Goal: Transaction & Acquisition: Purchase product/service

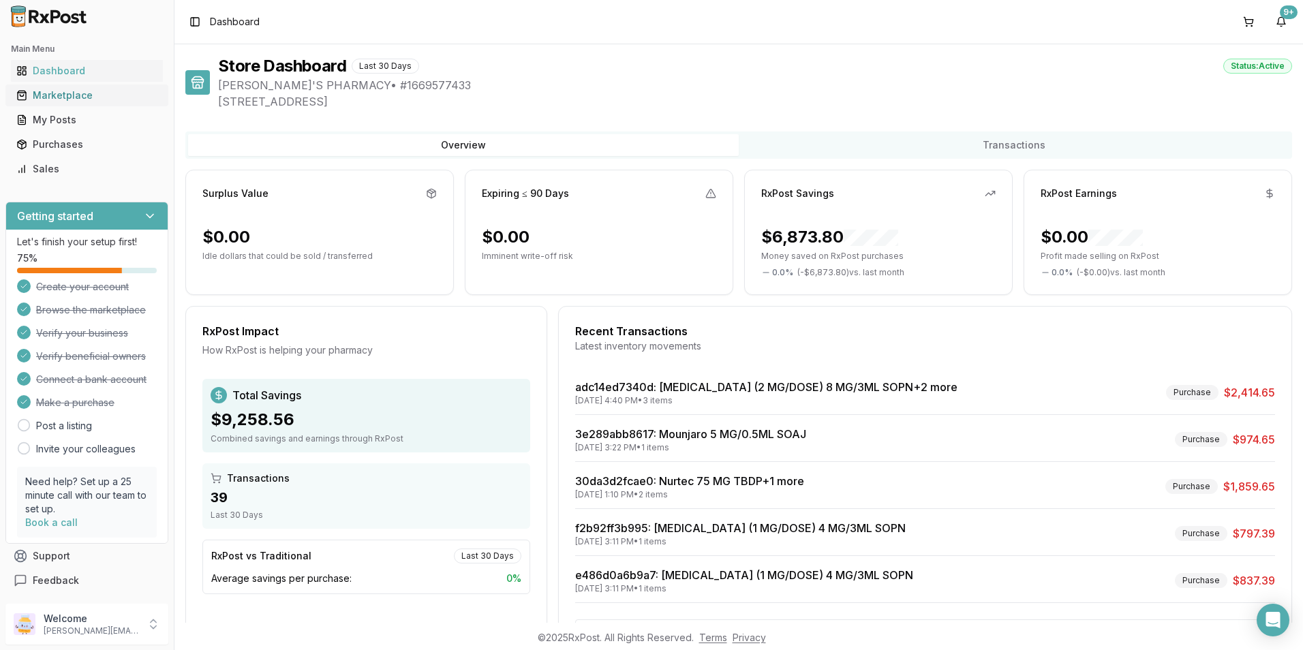
click at [76, 91] on div "Marketplace" at bounding box center [86, 96] width 141 height 14
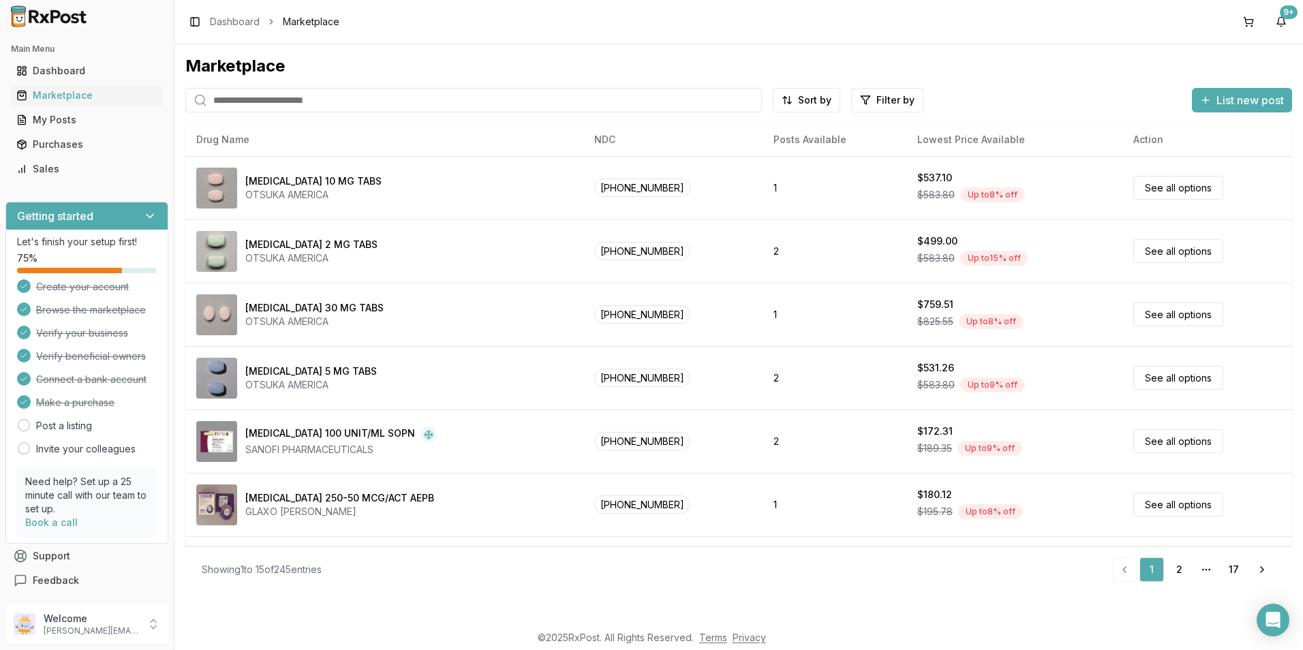
click at [253, 108] on input "search" at bounding box center [473, 100] width 577 height 25
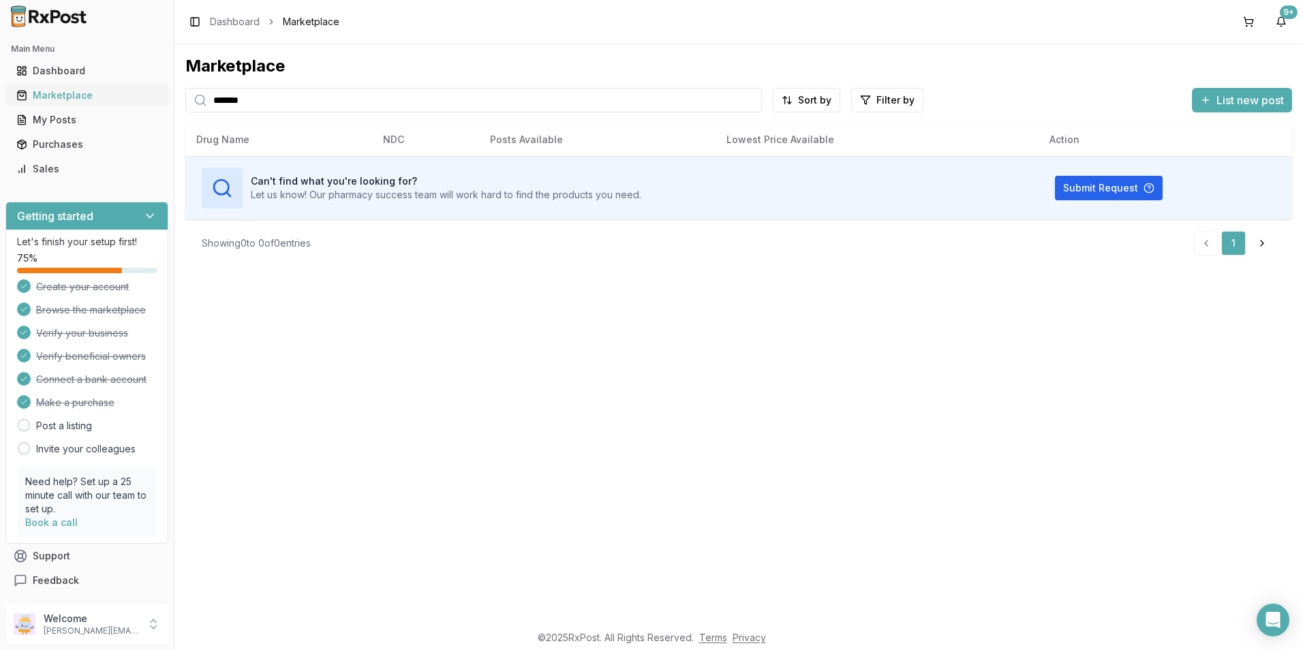
drag, startPoint x: 267, startPoint y: 104, endPoint x: 143, endPoint y: 105, distance: 124.1
click at [143, 105] on div "Main Menu Dashboard Marketplace My Posts Purchases Sales Getting started Let's …" at bounding box center [651, 325] width 1303 height 650
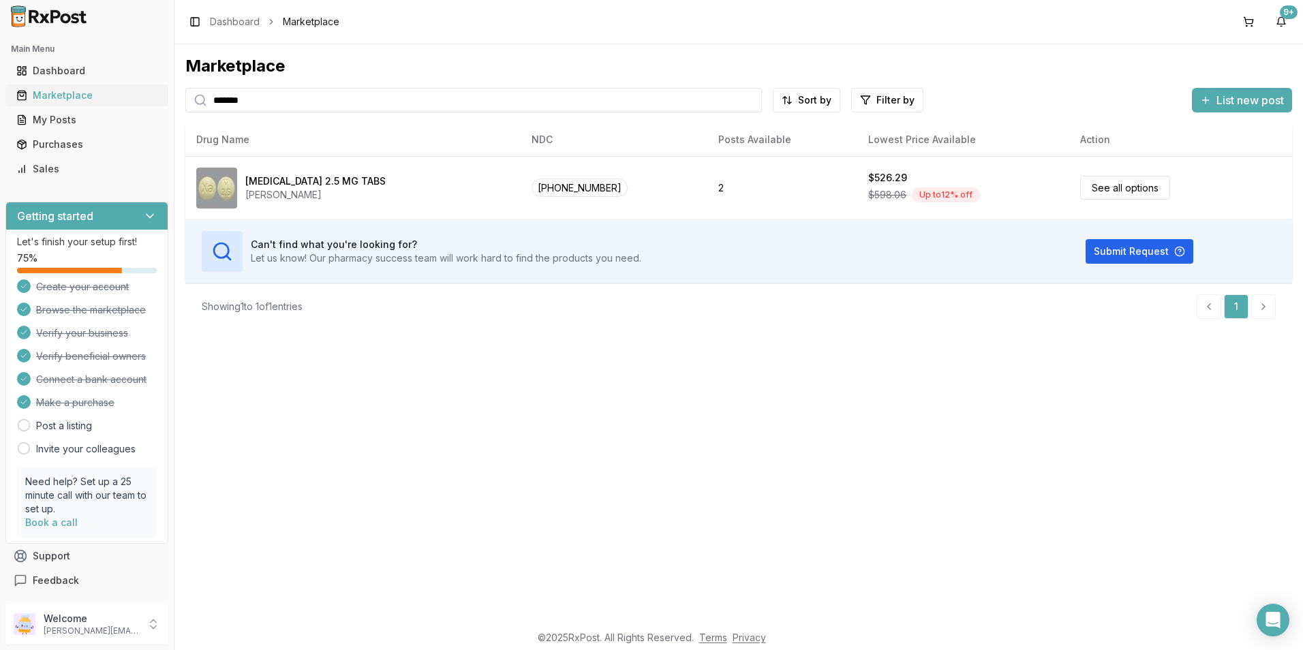
drag, startPoint x: 262, startPoint y: 101, endPoint x: 150, endPoint y: 106, distance: 111.9
click at [150, 108] on div "Main Menu Dashboard Marketplace My Posts Purchases Sales Getting started Let's …" at bounding box center [651, 325] width 1303 height 650
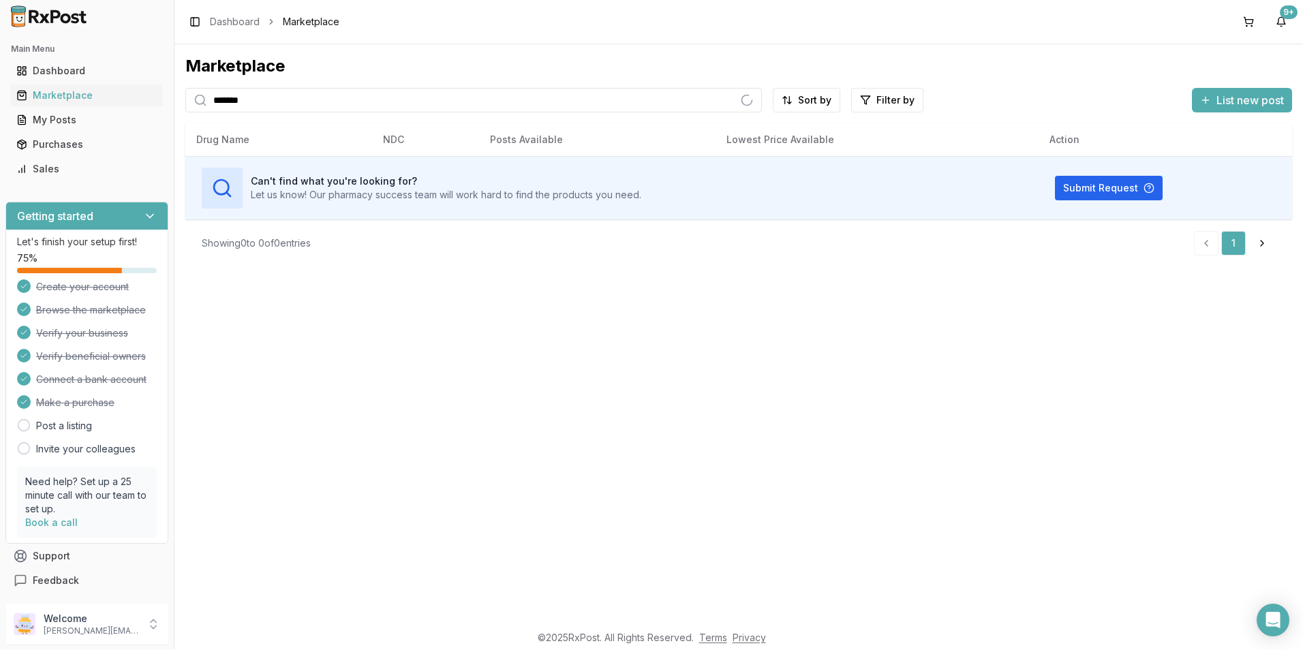
type input "*******"
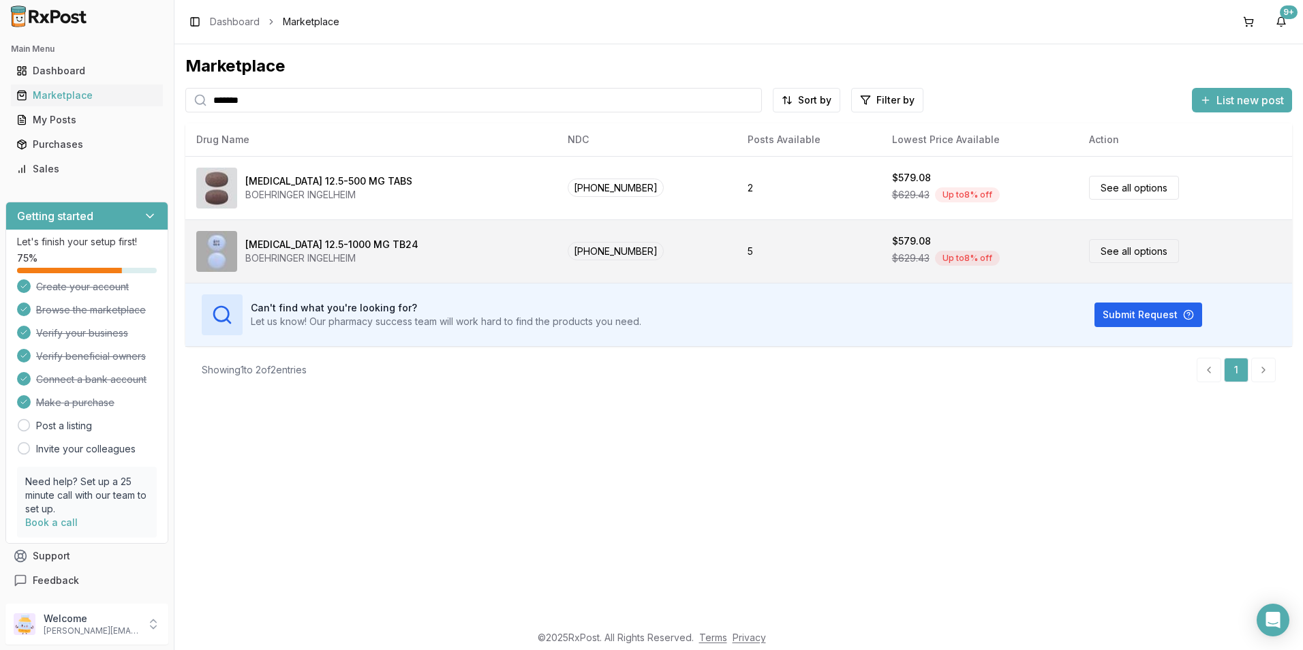
click at [307, 250] on div "[MEDICAL_DATA] 12.5-1000 MG TB24" at bounding box center [331, 245] width 173 height 14
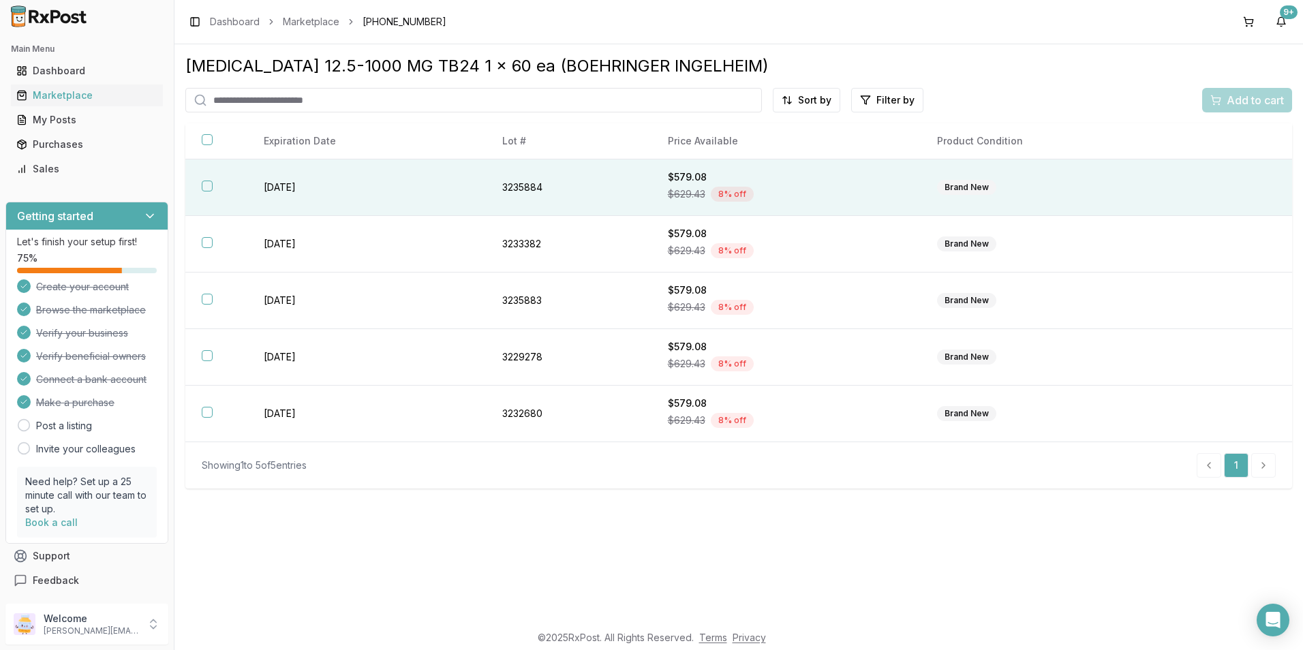
click at [296, 187] on td "[DATE]" at bounding box center [366, 188] width 239 height 57
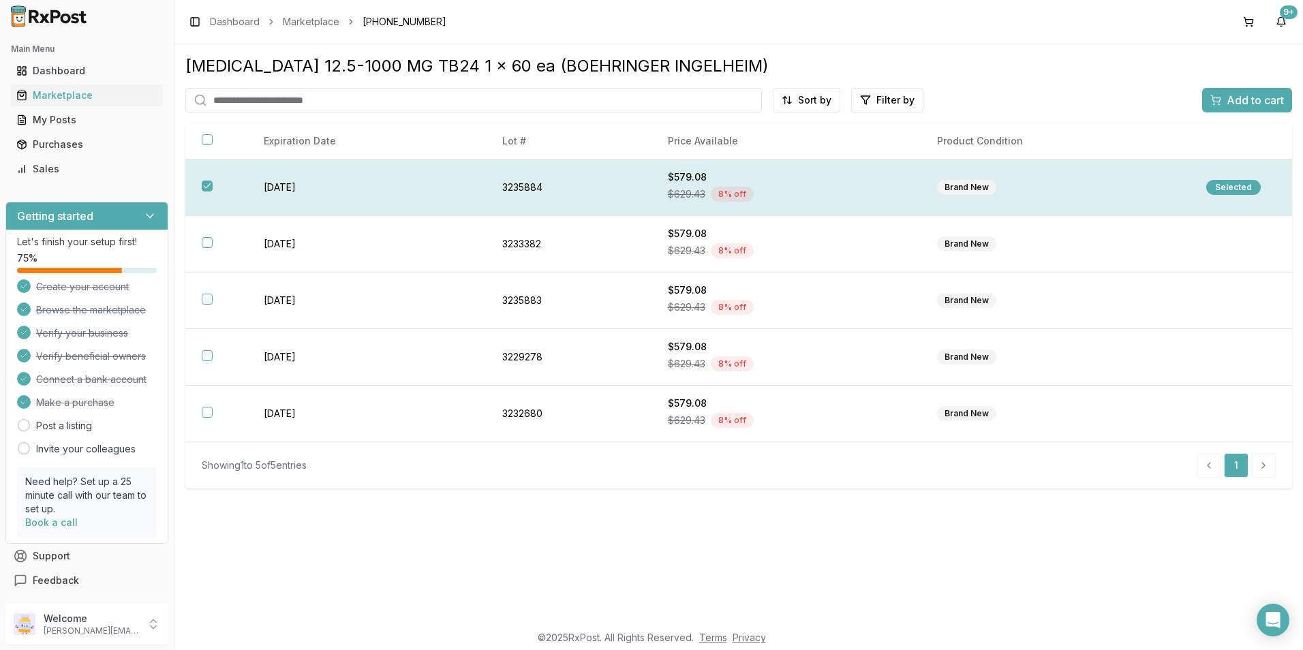
click at [209, 187] on button "button" at bounding box center [207, 186] width 11 height 11
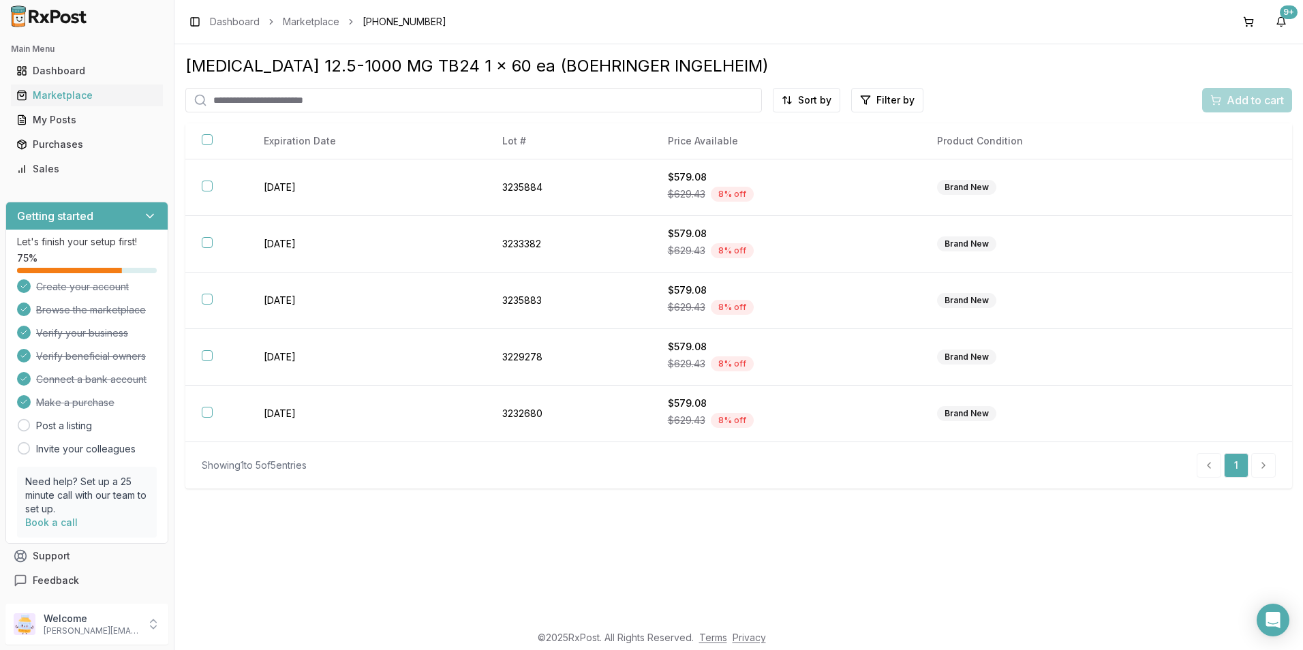
click at [230, 104] on input "search" at bounding box center [473, 100] width 577 height 25
type input "*******"
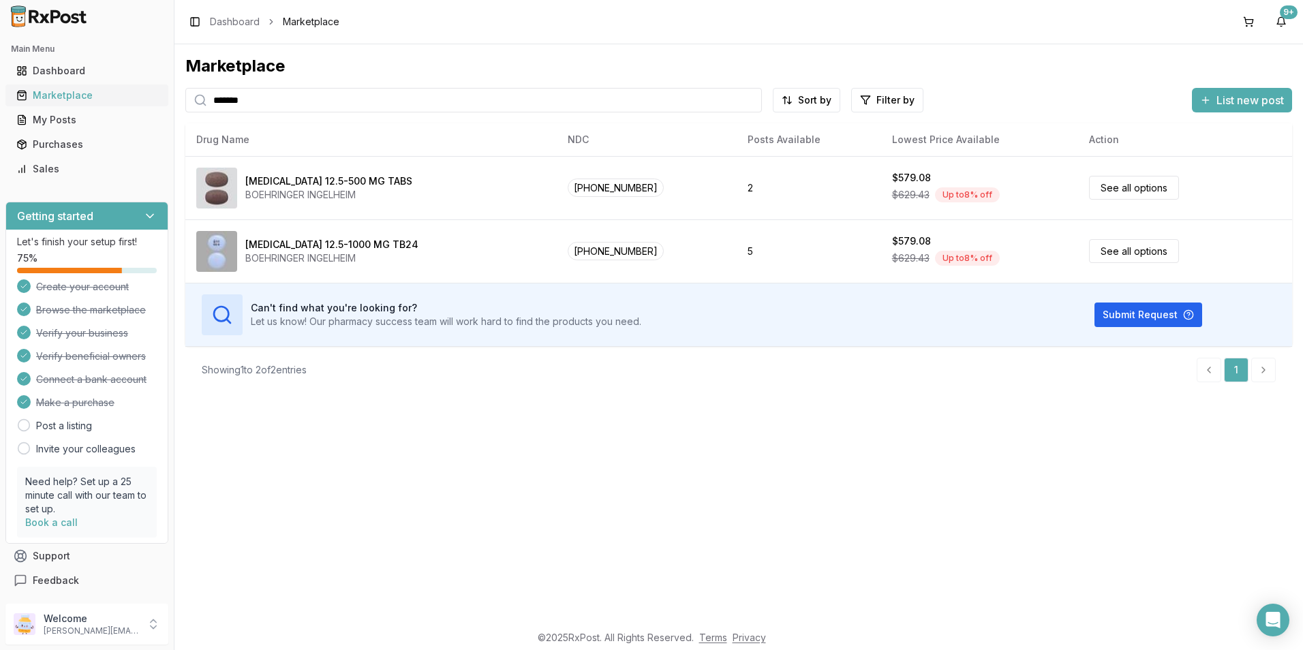
drag, startPoint x: 260, startPoint y: 99, endPoint x: 147, endPoint y: 98, distance: 112.5
click at [147, 98] on div "Main Menu Dashboard Marketplace My Posts Purchases Sales Getting started Let's …" at bounding box center [651, 325] width 1303 height 650
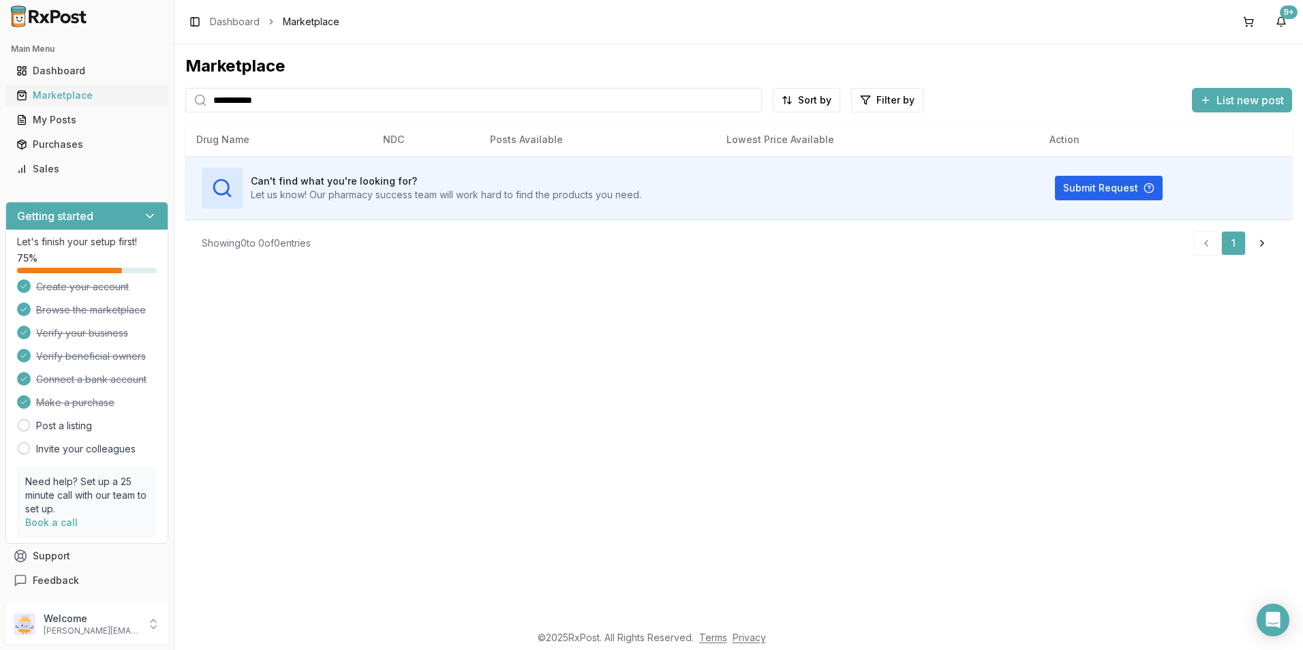
drag, startPoint x: 284, startPoint y: 99, endPoint x: 117, endPoint y: 99, distance: 167.0
click at [117, 99] on div "**********" at bounding box center [651, 325] width 1303 height 650
type input "*****"
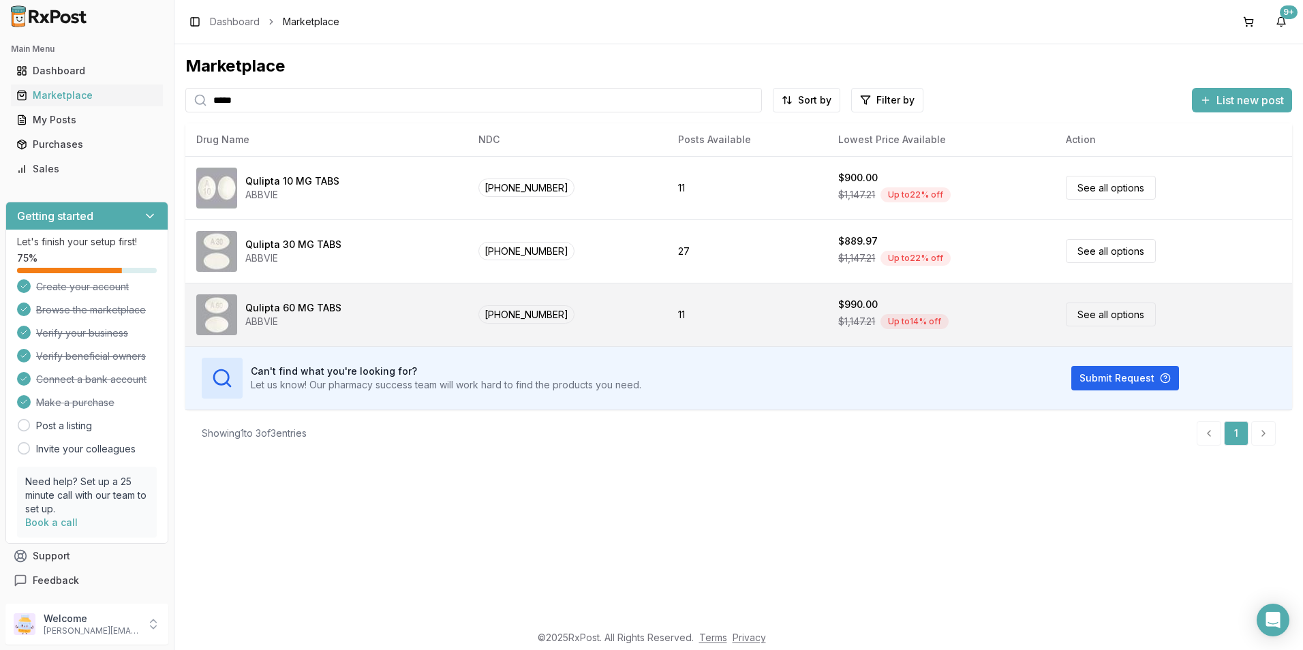
click at [881, 318] on div "Up to 14 % off" at bounding box center [915, 321] width 68 height 15
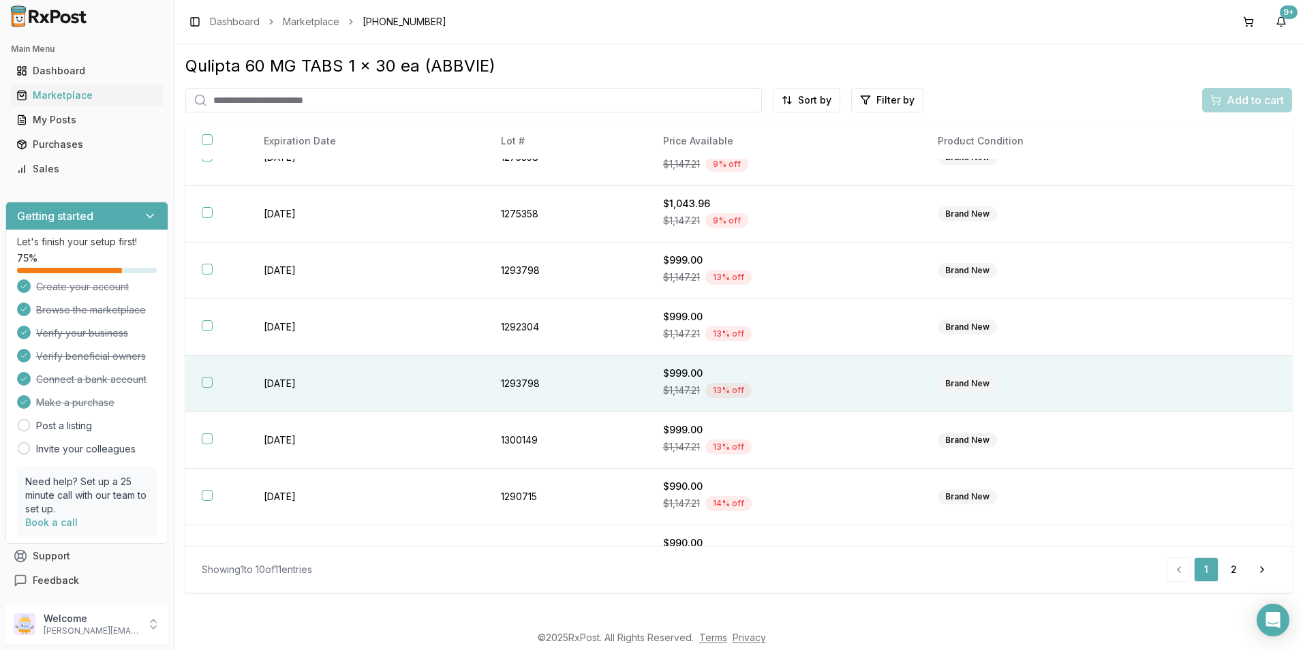
scroll to position [179, 0]
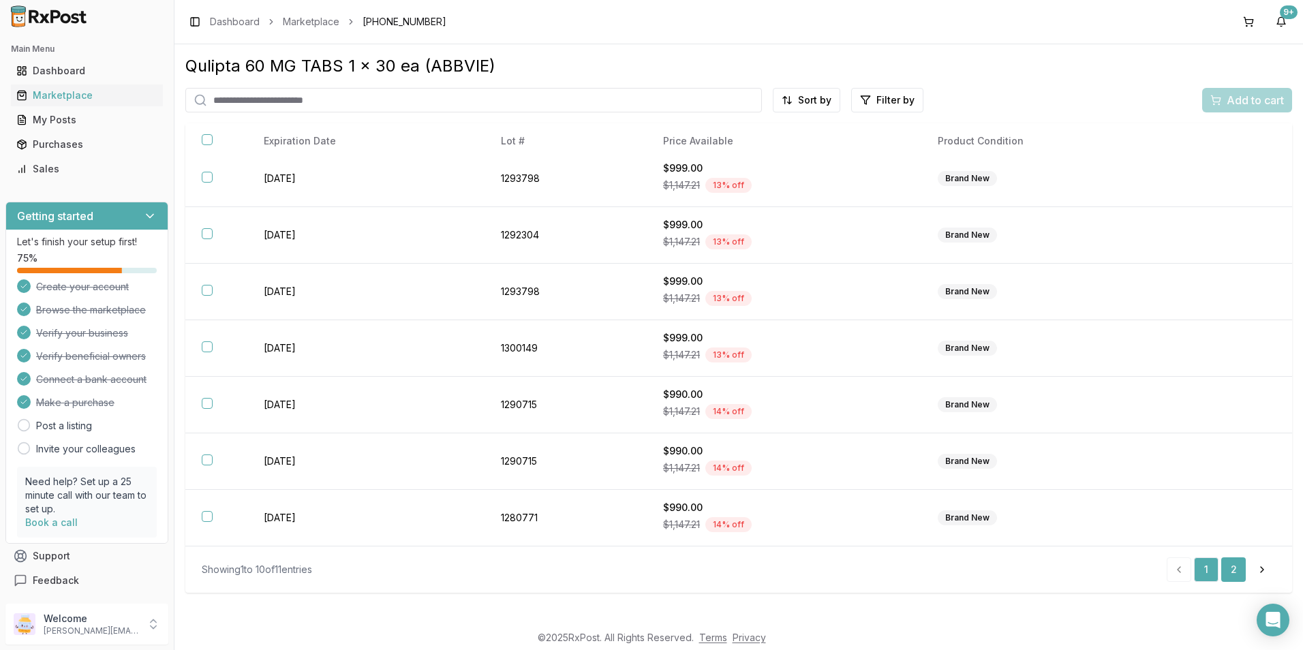
click at [1243, 569] on link "2" at bounding box center [1234, 570] width 25 height 25
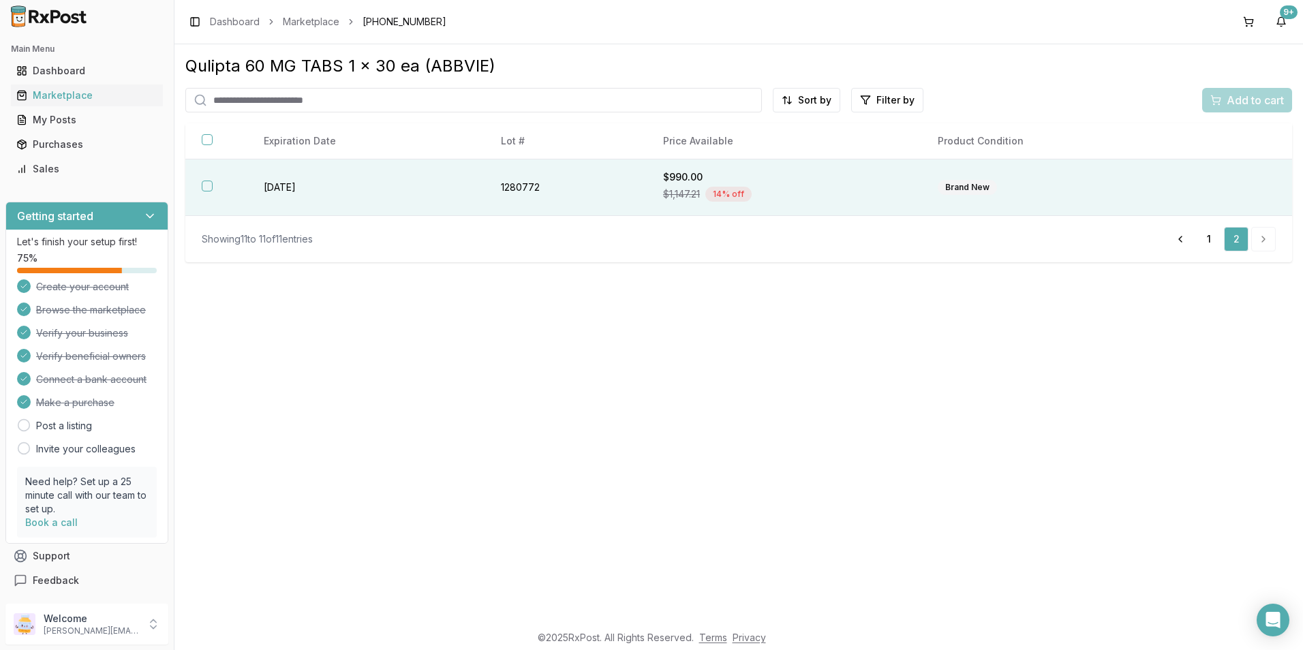
click at [205, 182] on button "button" at bounding box center [207, 186] width 11 height 11
click at [1241, 105] on span "Add to cart" at bounding box center [1255, 100] width 57 height 16
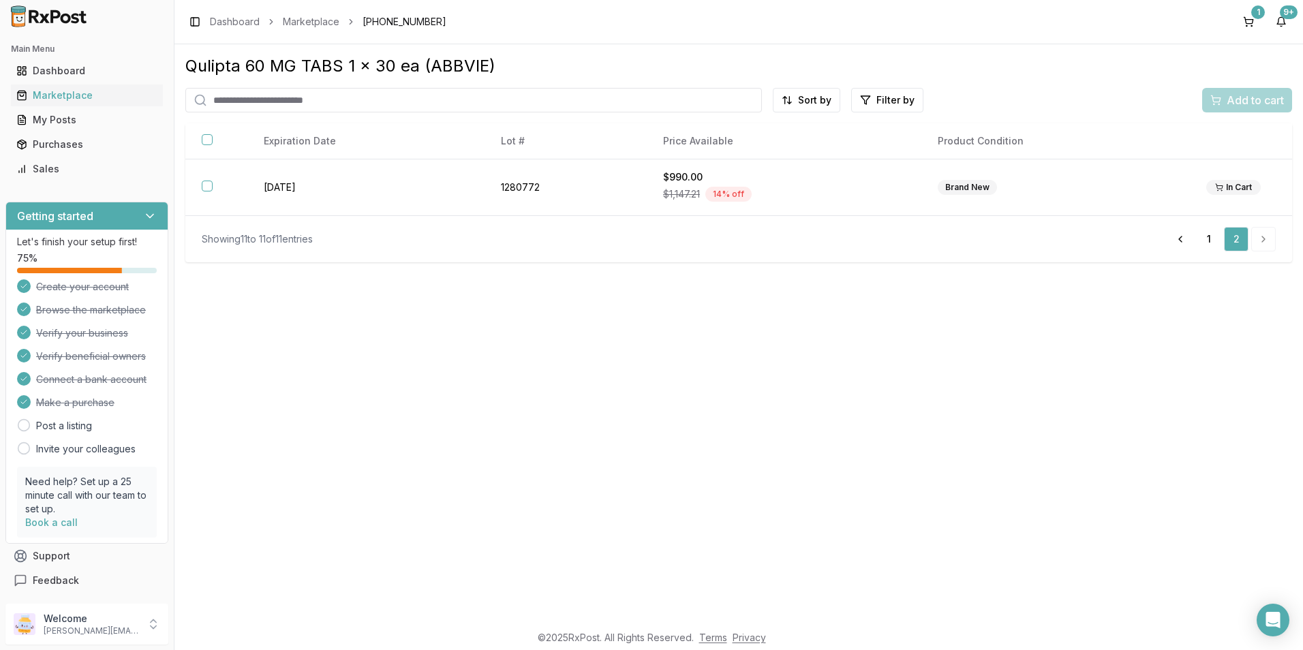
click at [223, 101] on input "search" at bounding box center [473, 100] width 577 height 25
type input "***"
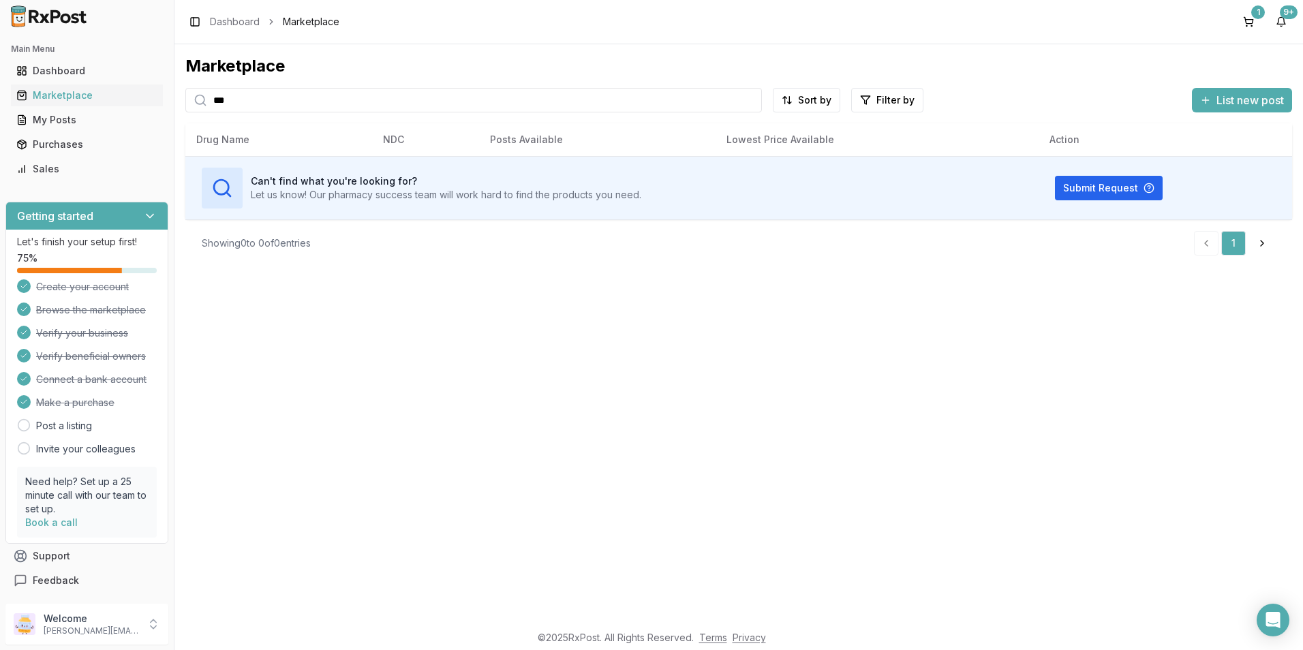
click at [237, 100] on input "***" at bounding box center [473, 100] width 577 height 25
drag, startPoint x: 253, startPoint y: 103, endPoint x: 136, endPoint y: 101, distance: 116.6
click at [136, 101] on div "Main Menu Dashboard Marketplace My Posts Purchases Sales Getting started Let's …" at bounding box center [651, 325] width 1303 height 650
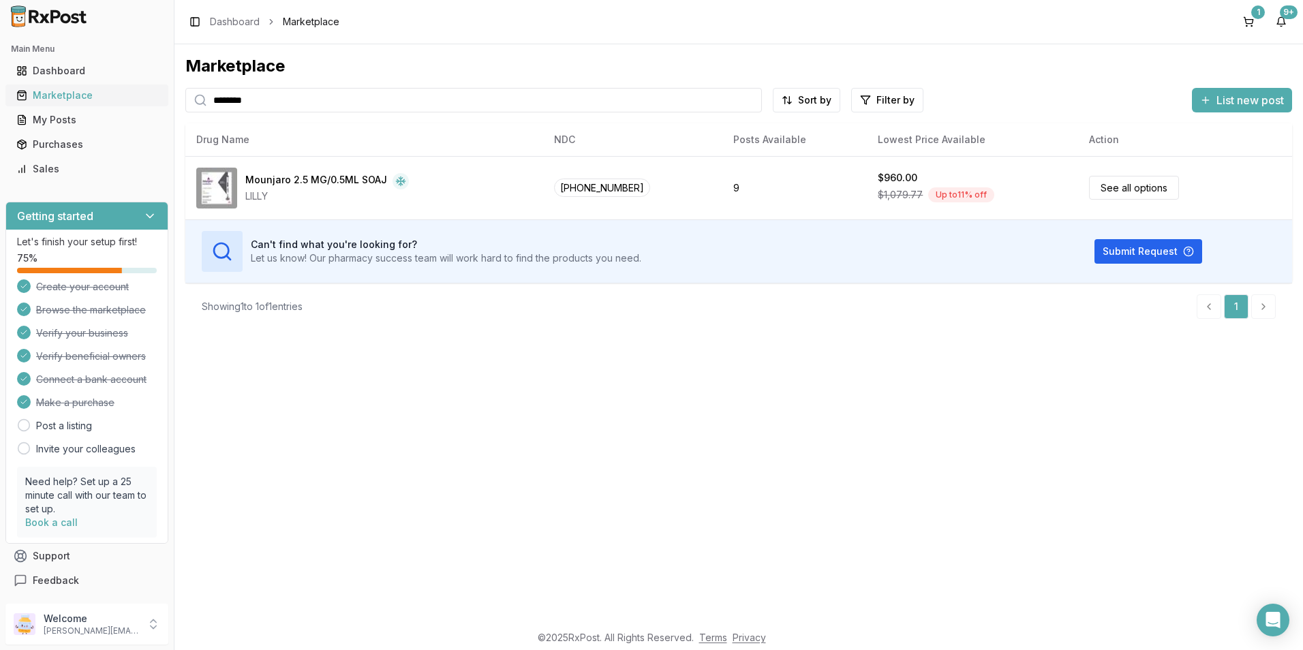
drag, startPoint x: 261, startPoint y: 101, endPoint x: 134, endPoint y: 100, distance: 126.8
click at [135, 101] on div "Main Menu Dashboard Marketplace My Posts Purchases Sales Getting started Let's …" at bounding box center [651, 325] width 1303 height 650
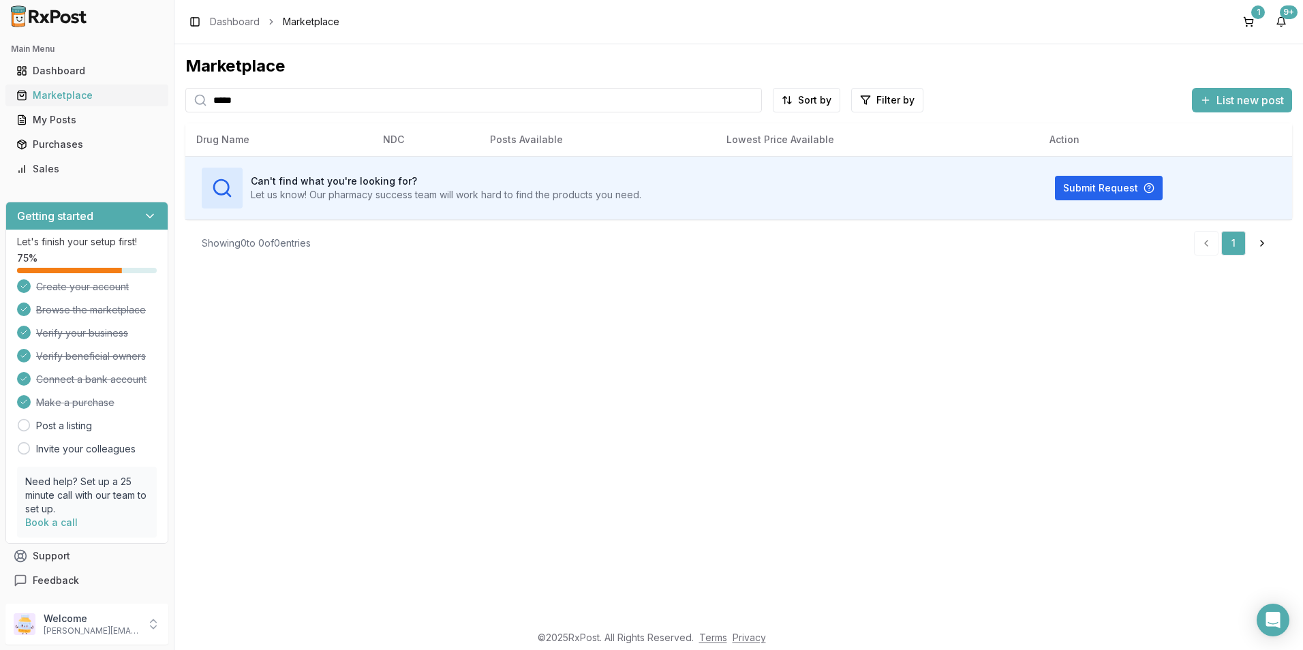
drag, startPoint x: 245, startPoint y: 106, endPoint x: 168, endPoint y: 100, distance: 77.3
click at [168, 100] on div "Main Menu Dashboard Marketplace My Posts Purchases Sales Getting started Let's …" at bounding box center [651, 325] width 1303 height 650
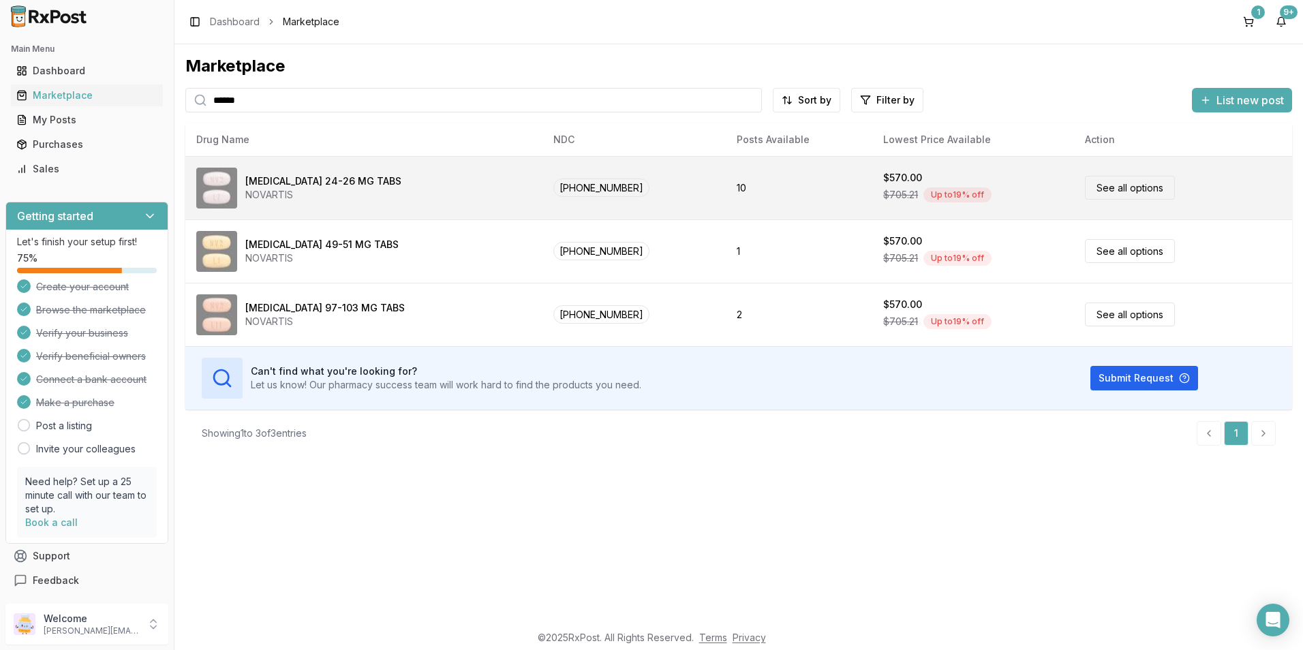
type input "******"
click at [883, 194] on span "$705.21" at bounding box center [900, 195] width 35 height 14
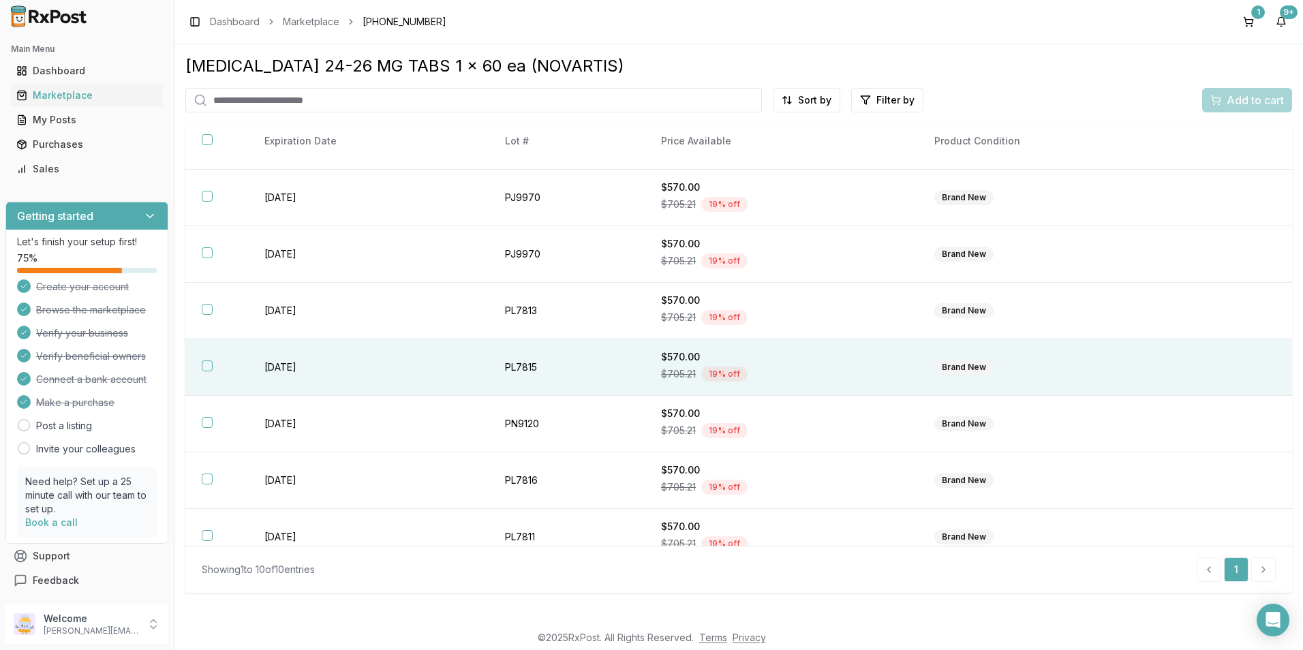
scroll to position [179, 0]
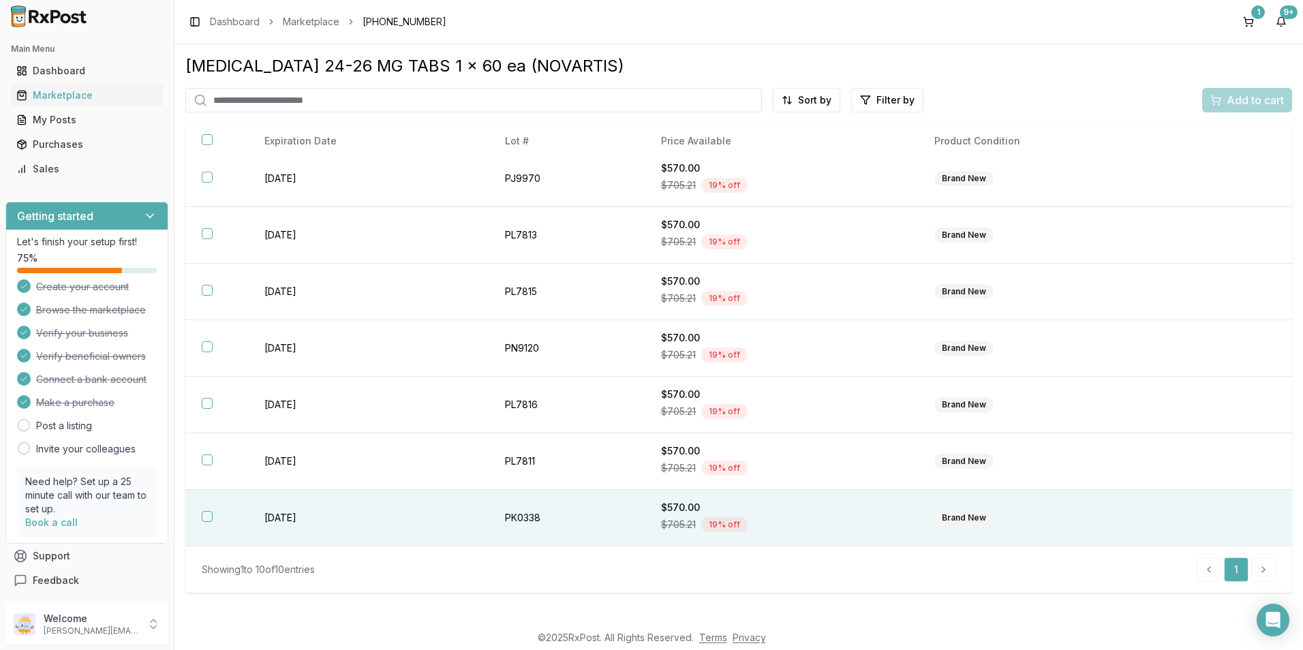
click at [212, 513] on button "button" at bounding box center [207, 516] width 11 height 11
click at [1276, 95] on span "Add to cart" at bounding box center [1255, 100] width 57 height 16
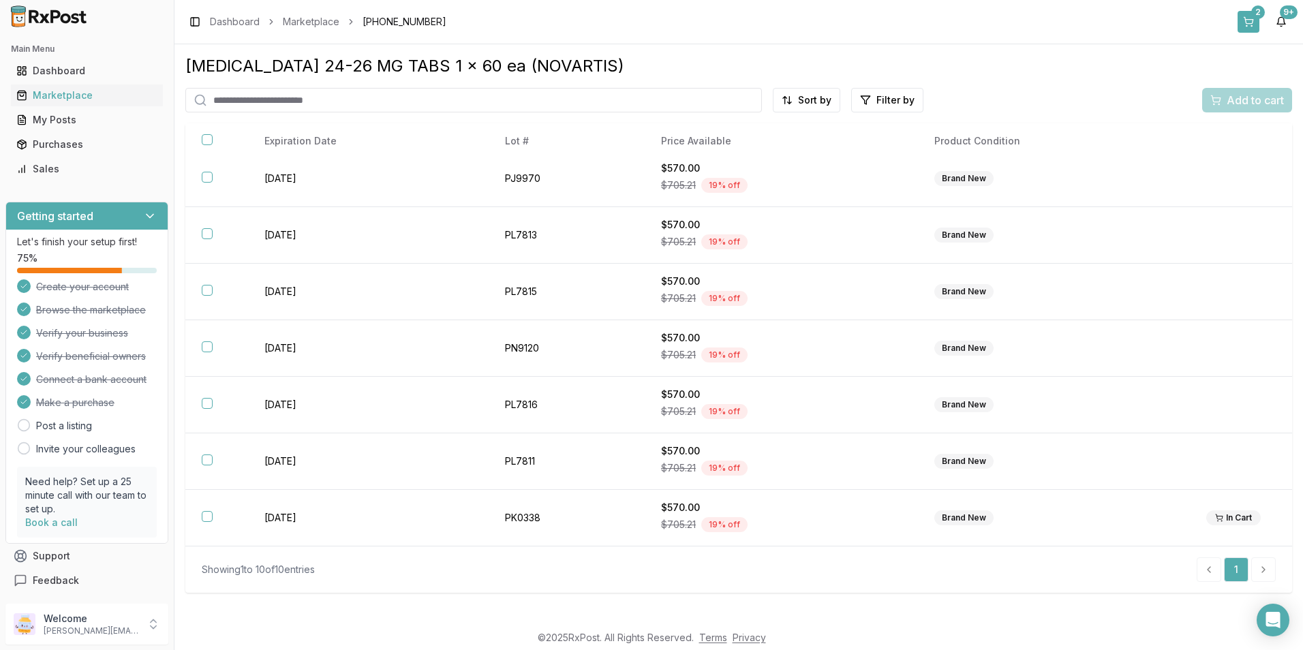
click at [1252, 23] on button "2" at bounding box center [1249, 22] width 22 height 22
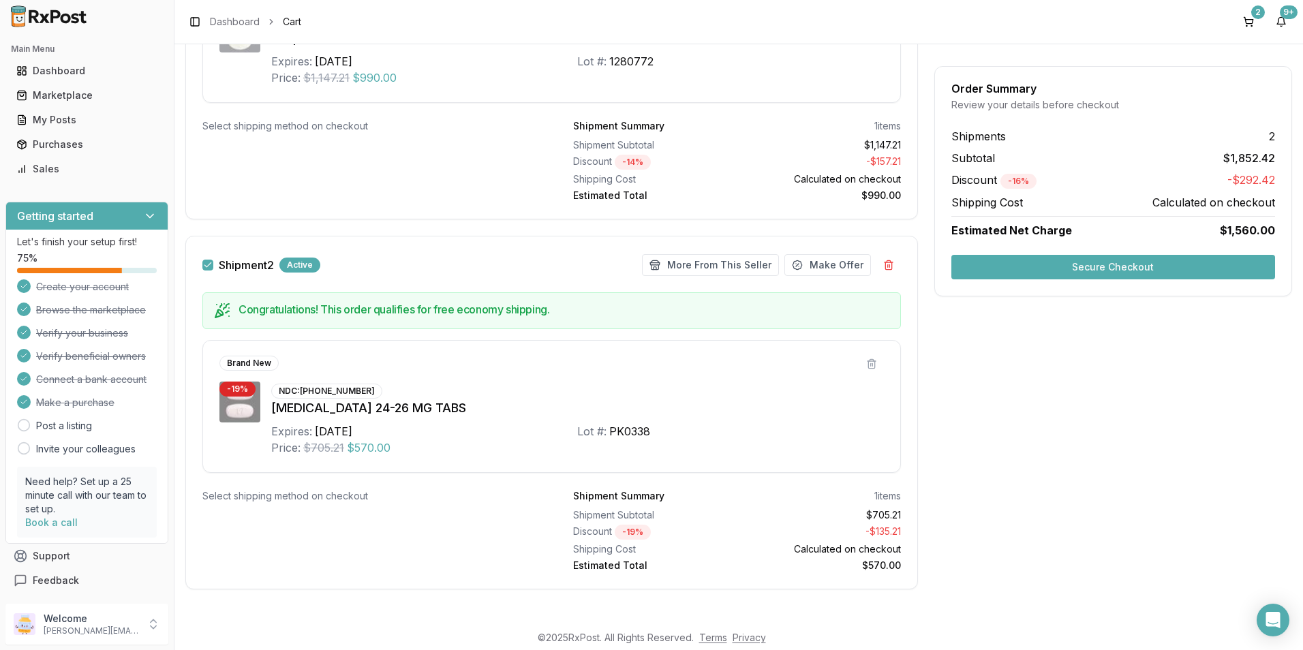
scroll to position [396, 0]
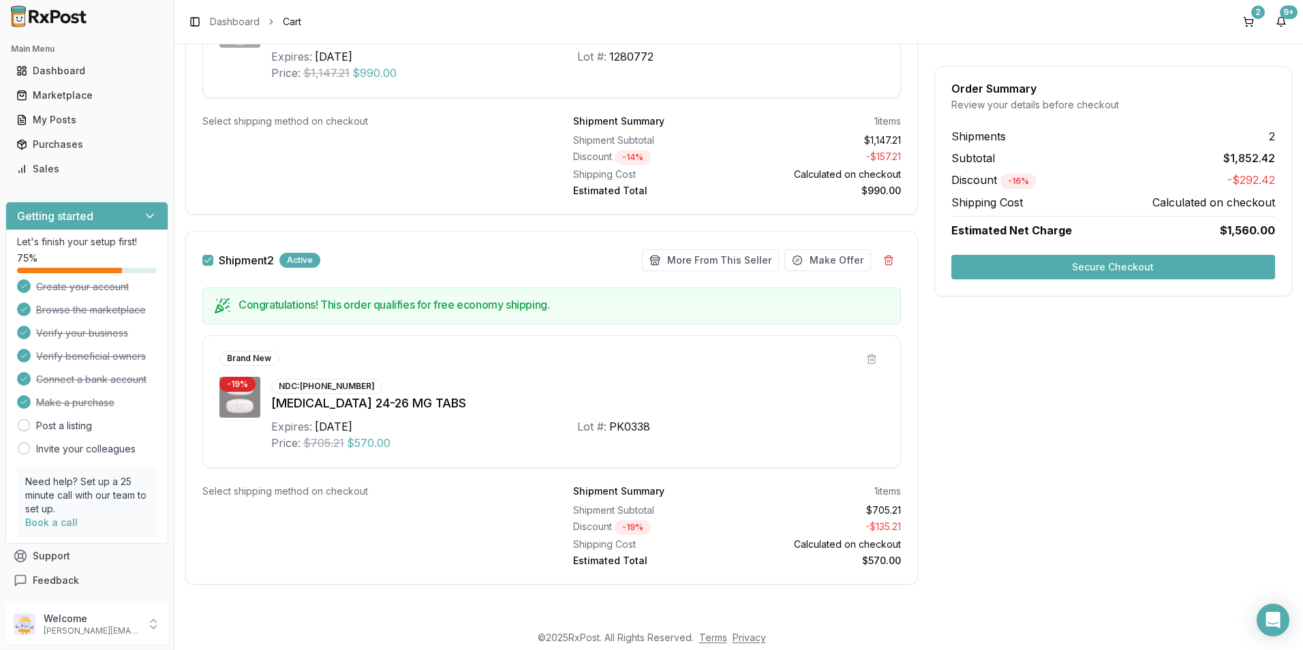
click at [1151, 267] on button "Secure Checkout" at bounding box center [1114, 267] width 324 height 25
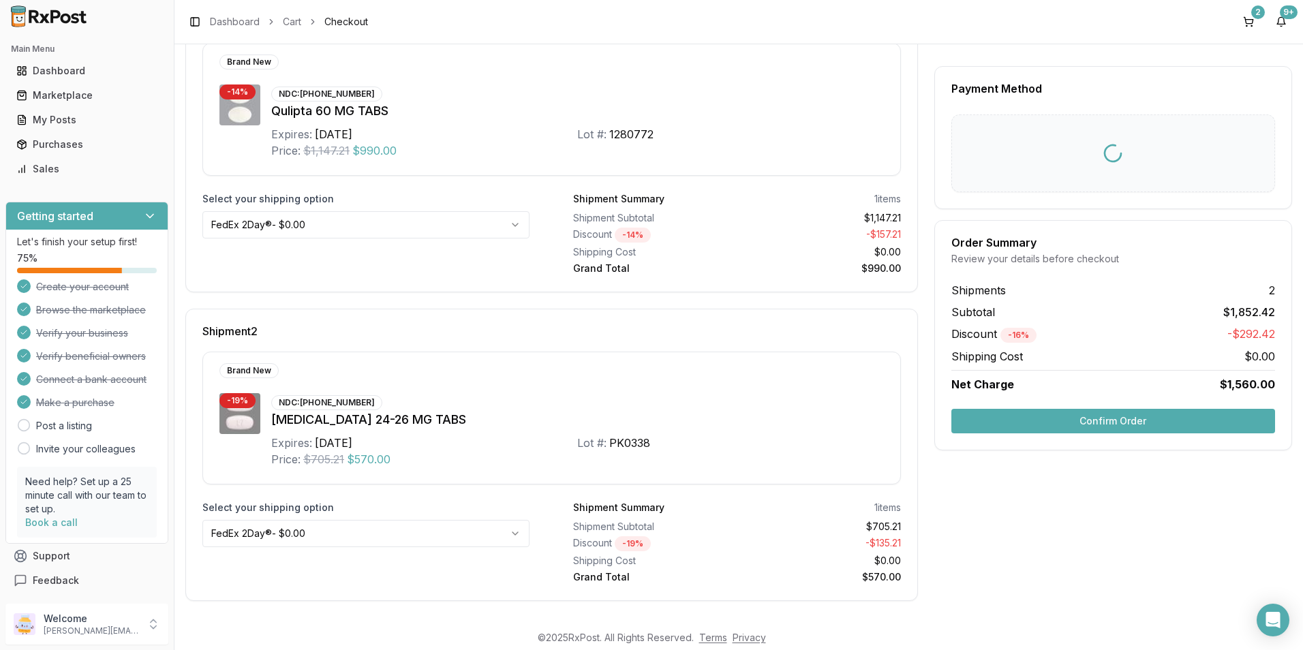
scroll to position [11, 0]
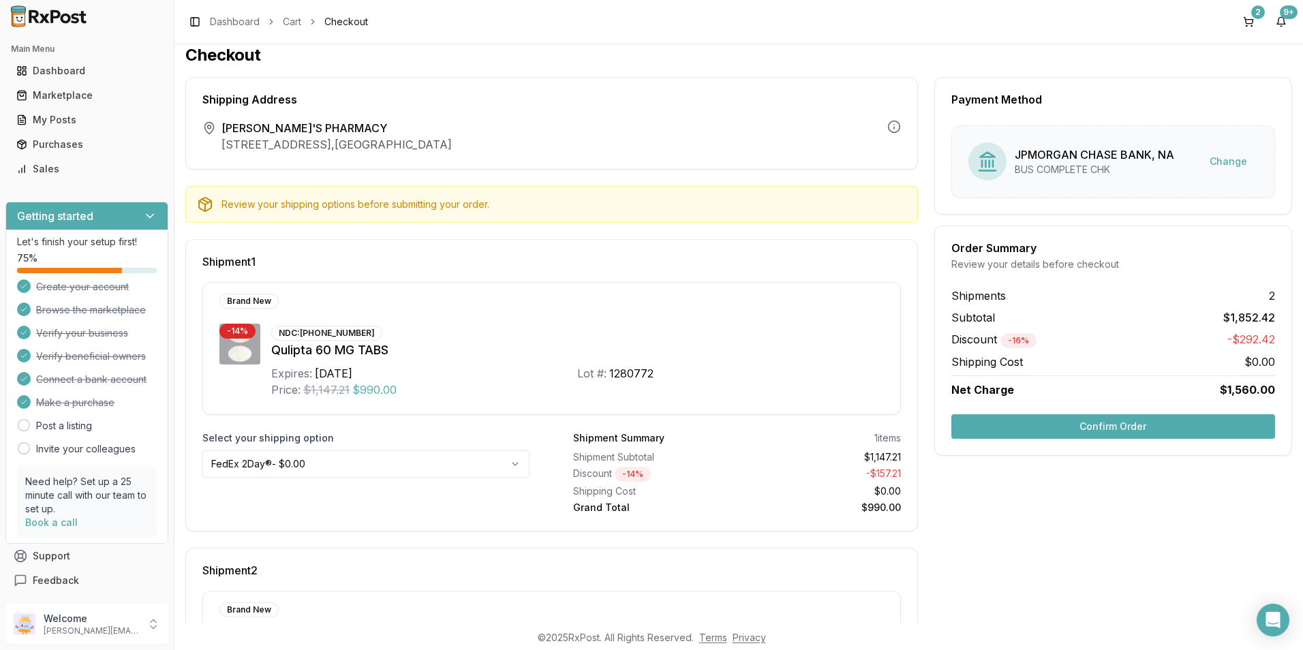
click at [1140, 427] on button "Confirm Order" at bounding box center [1114, 426] width 324 height 25
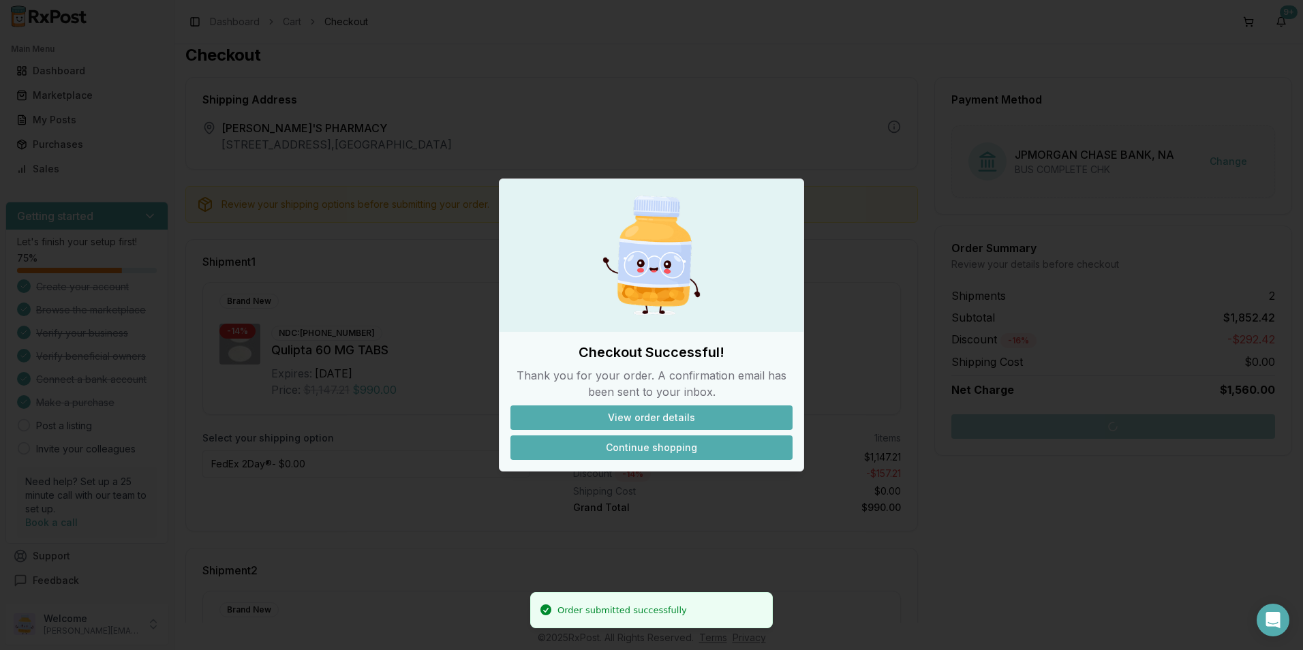
click at [629, 451] on button "Continue shopping" at bounding box center [652, 448] width 282 height 25
